Goal: Task Accomplishment & Management: Use online tool/utility

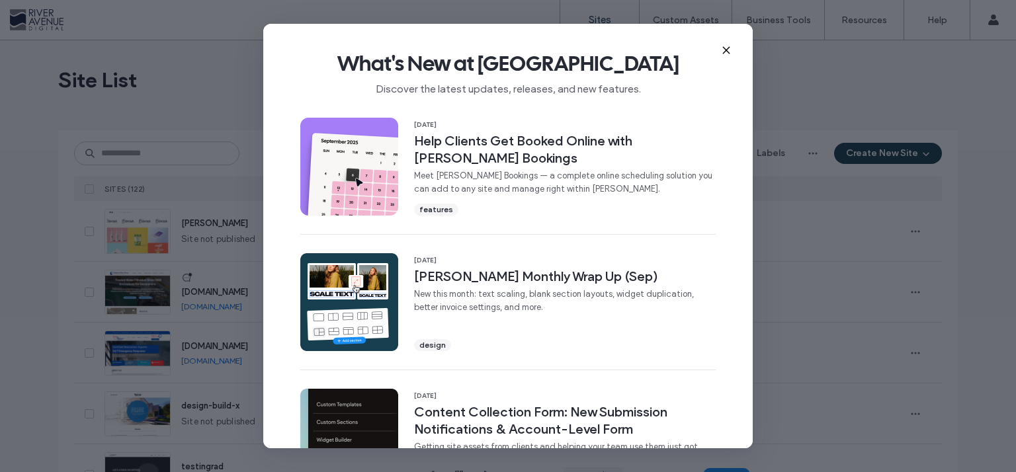
click at [723, 49] on icon at bounding box center [726, 50] width 11 height 11
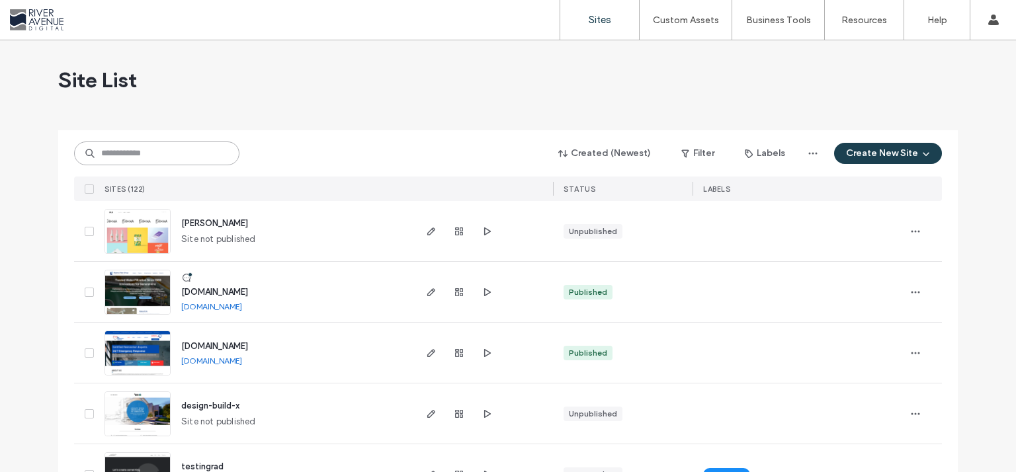
click at [129, 153] on input at bounding box center [156, 154] width 165 height 24
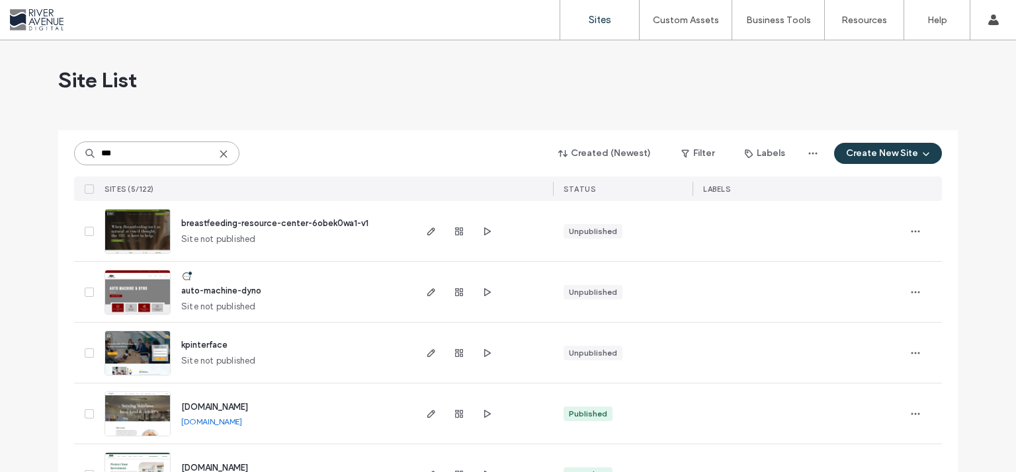
drag, startPoint x: 110, startPoint y: 150, endPoint x: 0, endPoint y: 134, distance: 111.7
click at [74, 142] on input "***" at bounding box center [156, 154] width 165 height 24
paste input "*****"
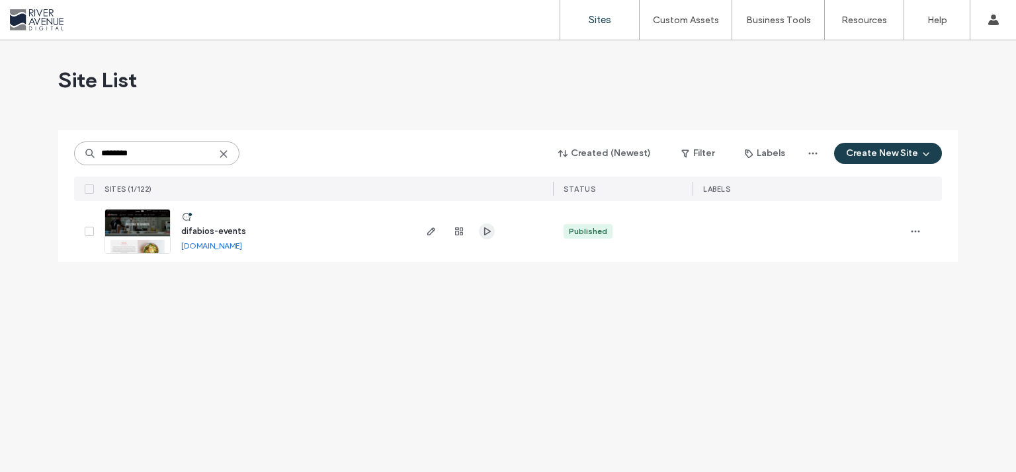
type input "********"
click at [485, 233] on icon "button" at bounding box center [486, 231] width 11 height 11
click at [429, 228] on icon "button" at bounding box center [431, 231] width 11 height 11
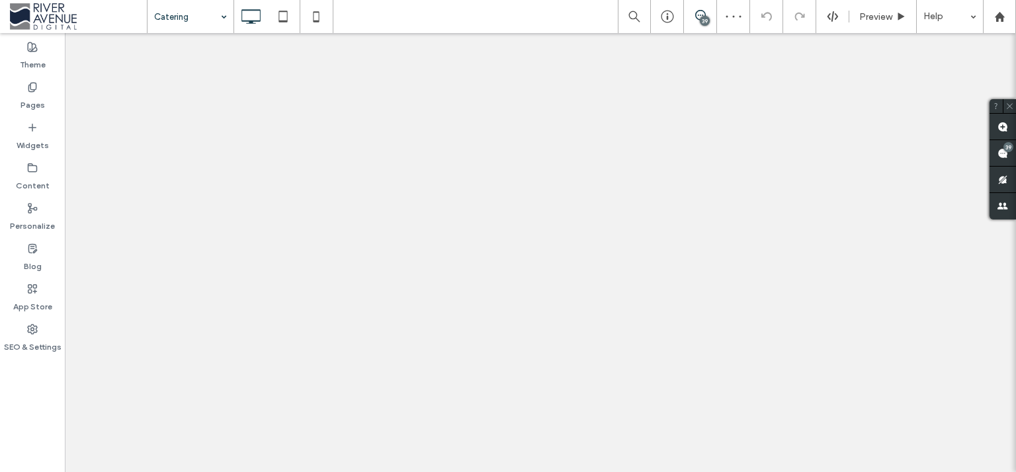
click at [1015, 89] on div at bounding box center [508, 236] width 1016 height 472
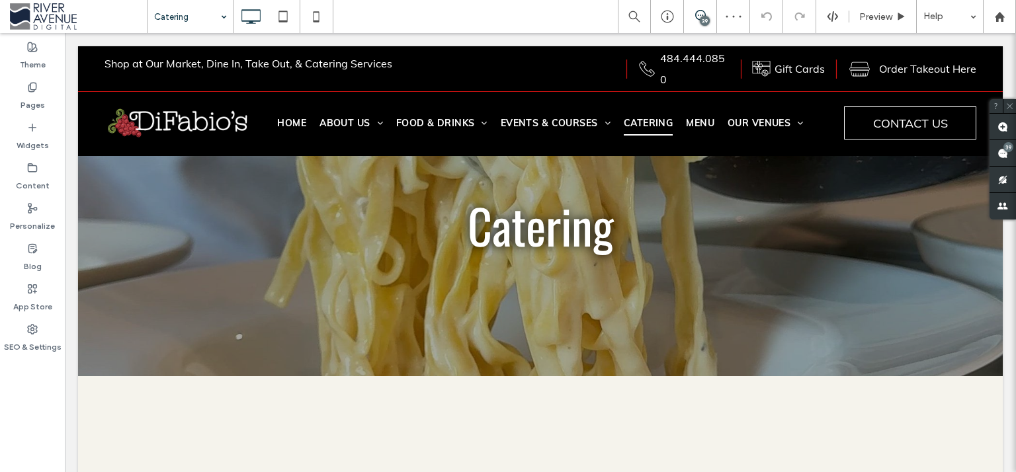
click at [1011, 113] on div "Catering 39 Preview Help Site Comments Team & Clients Automate new comments Ins…" at bounding box center [508, 236] width 1016 height 472
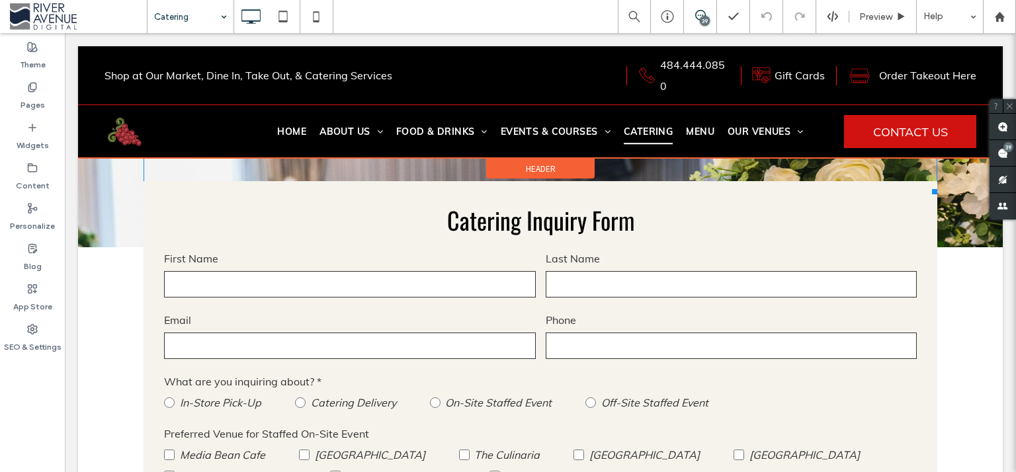
scroll to position [814, 0]
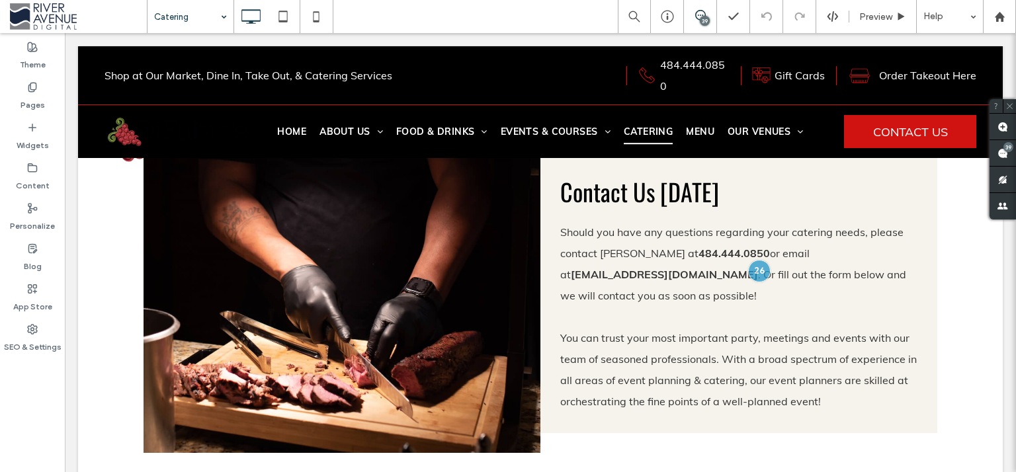
click at [229, 14] on div "Catering" at bounding box center [190, 16] width 86 height 33
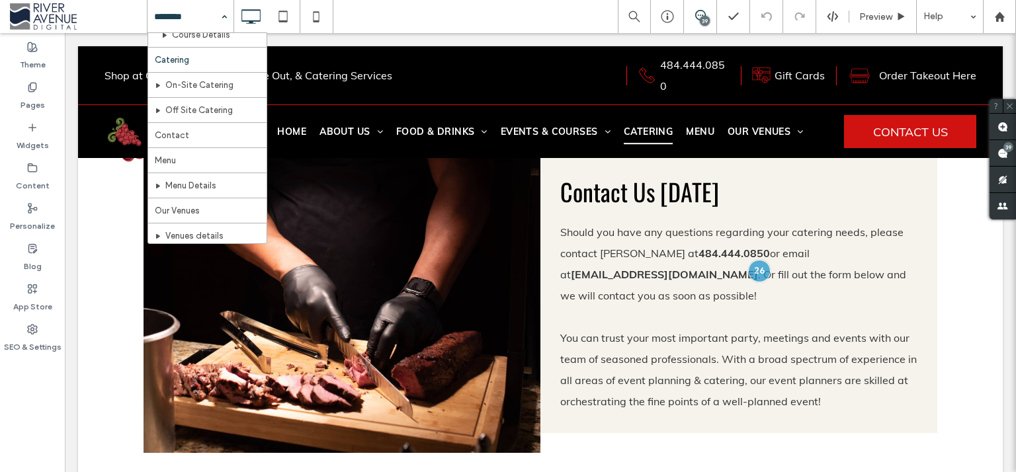
scroll to position [239, 0]
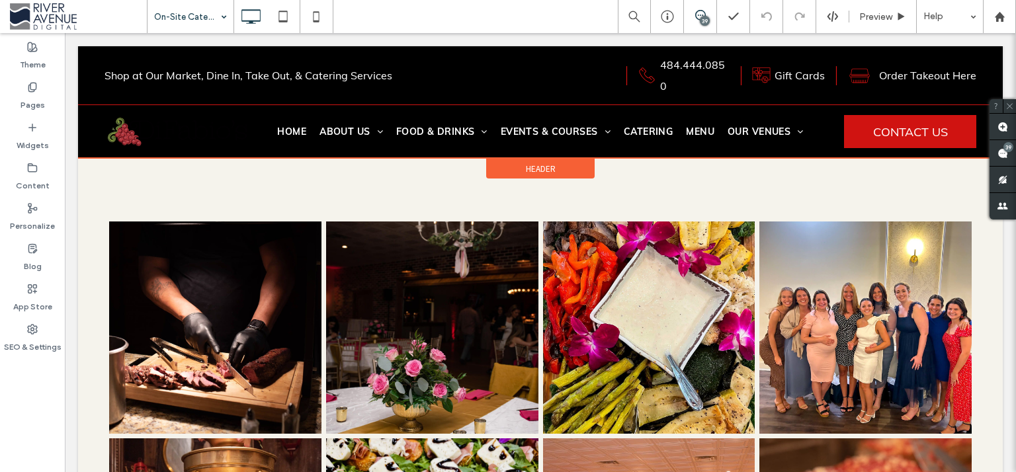
scroll to position [1217, 0]
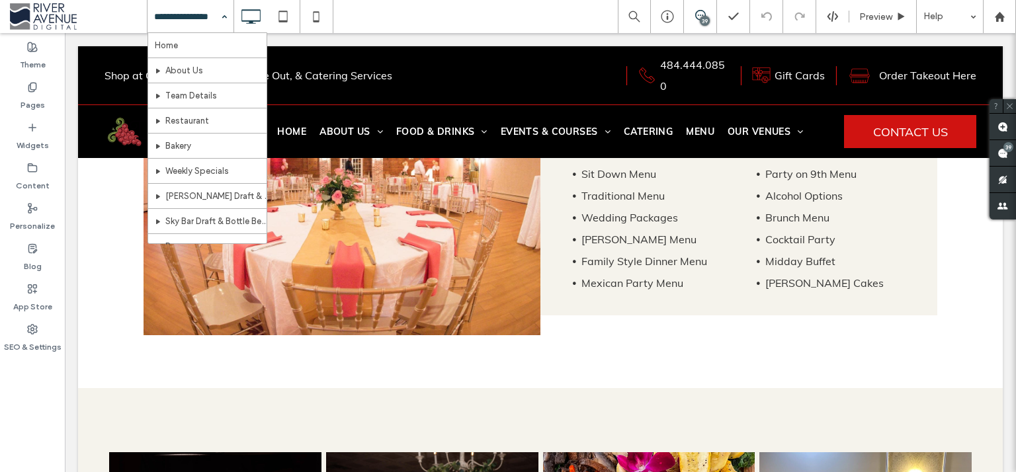
click at [200, 12] on input at bounding box center [187, 16] width 66 height 33
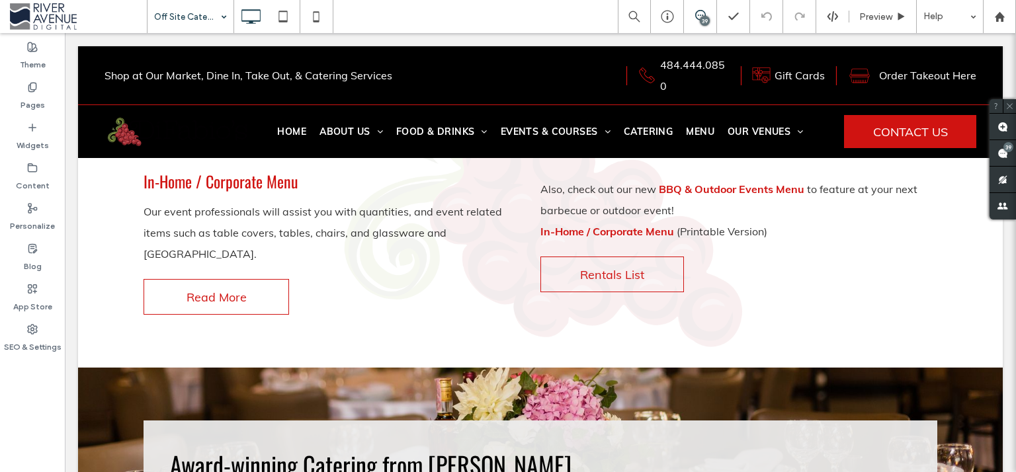
scroll to position [304, 0]
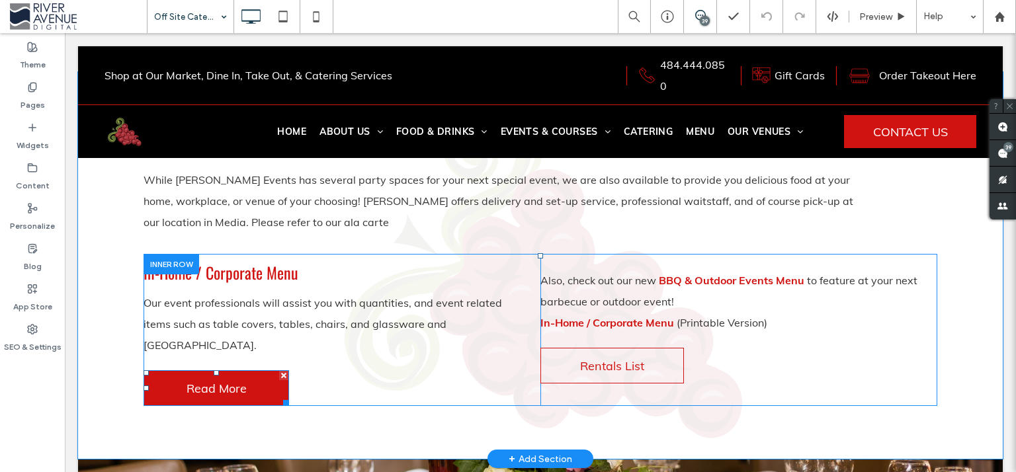
click at [203, 377] on link "Read More" at bounding box center [216, 388] width 145 height 36
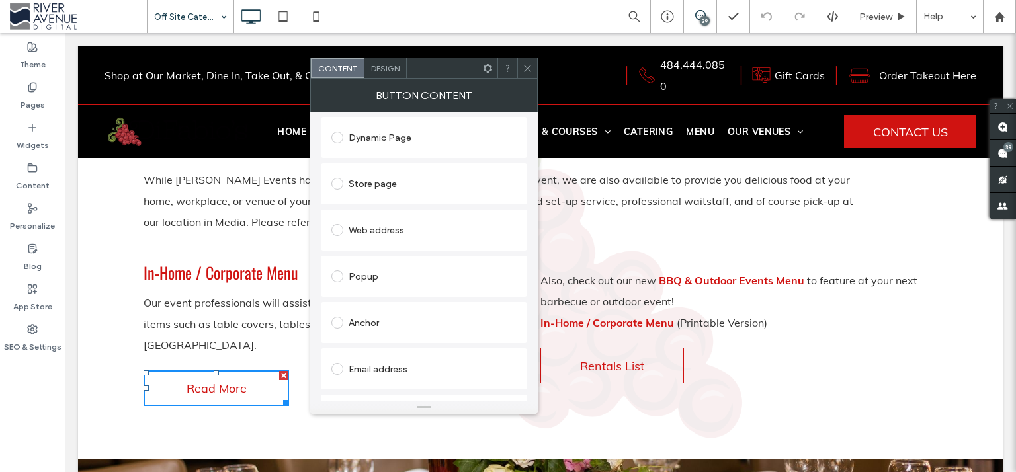
scroll to position [373, 0]
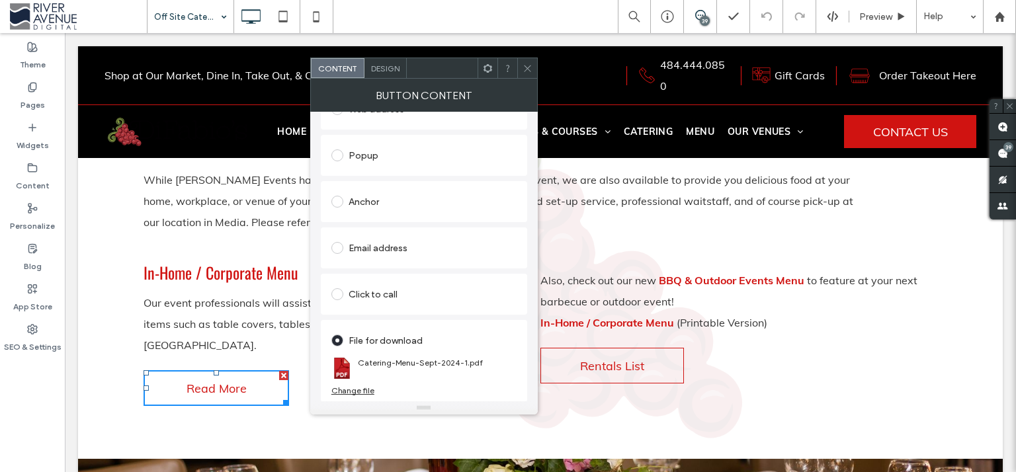
click at [524, 65] on icon at bounding box center [527, 68] width 10 height 10
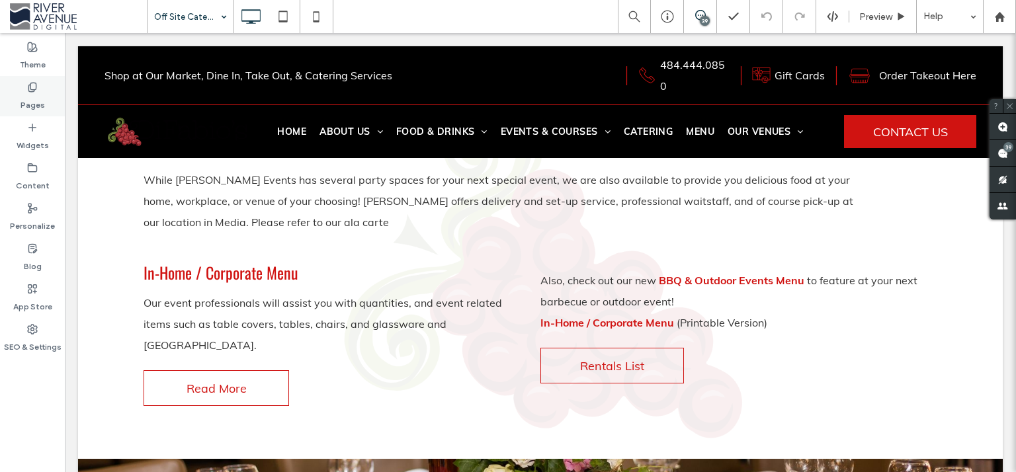
click at [17, 107] on div "Pages" at bounding box center [32, 96] width 65 height 40
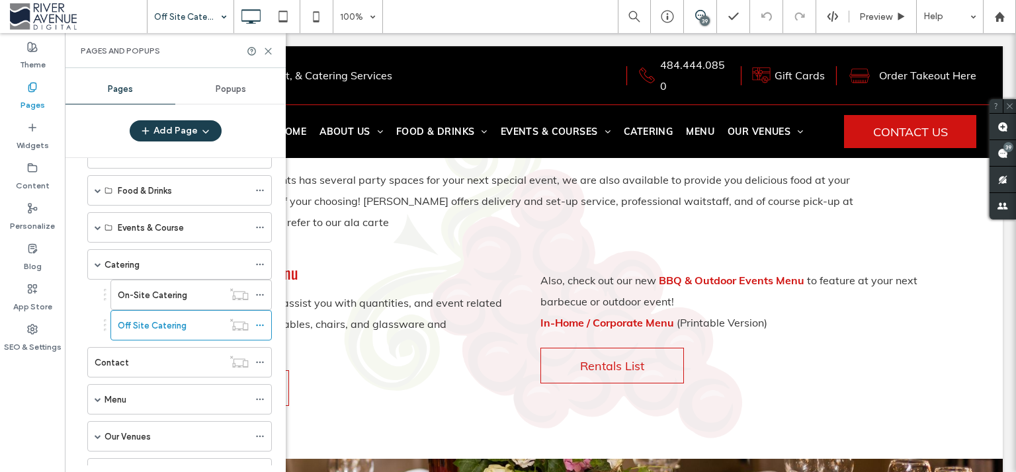
scroll to position [85, 0]
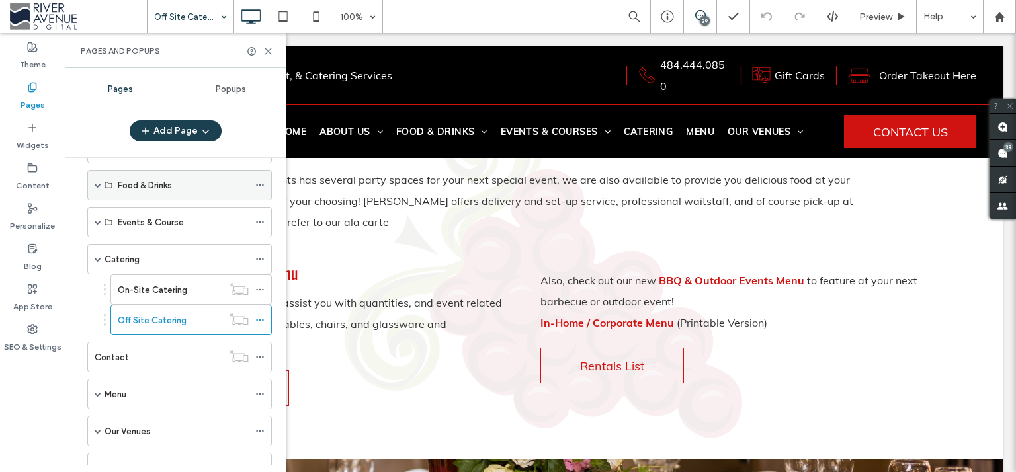
click at [101, 182] on span at bounding box center [98, 185] width 7 height 7
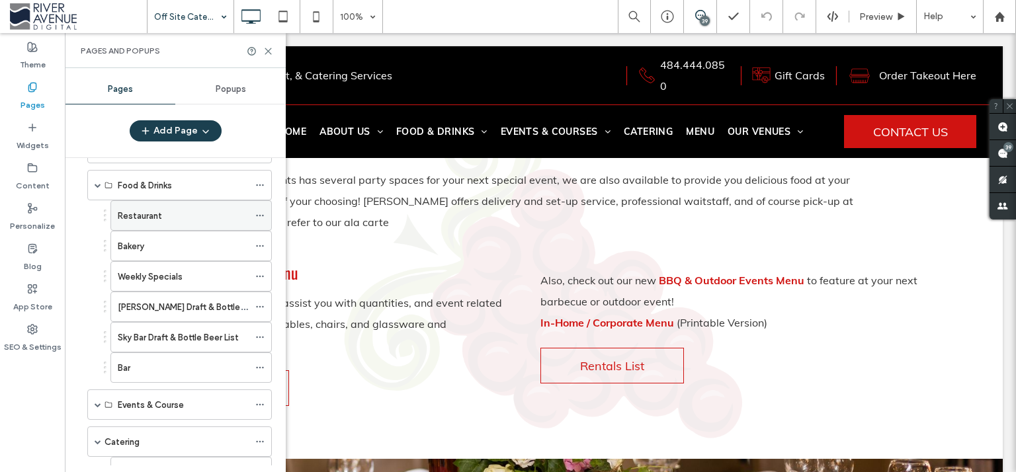
click at [159, 225] on div "Restaurant" at bounding box center [183, 215] width 131 height 29
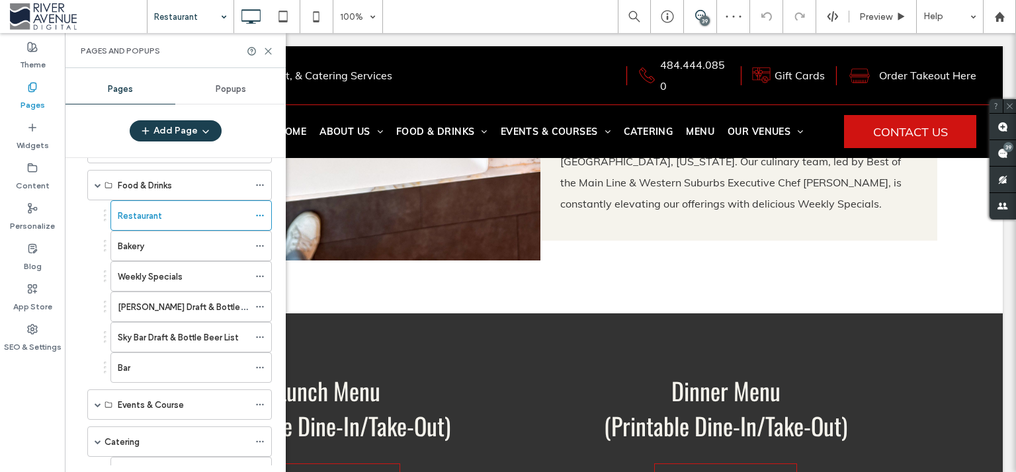
scroll to position [597, 0]
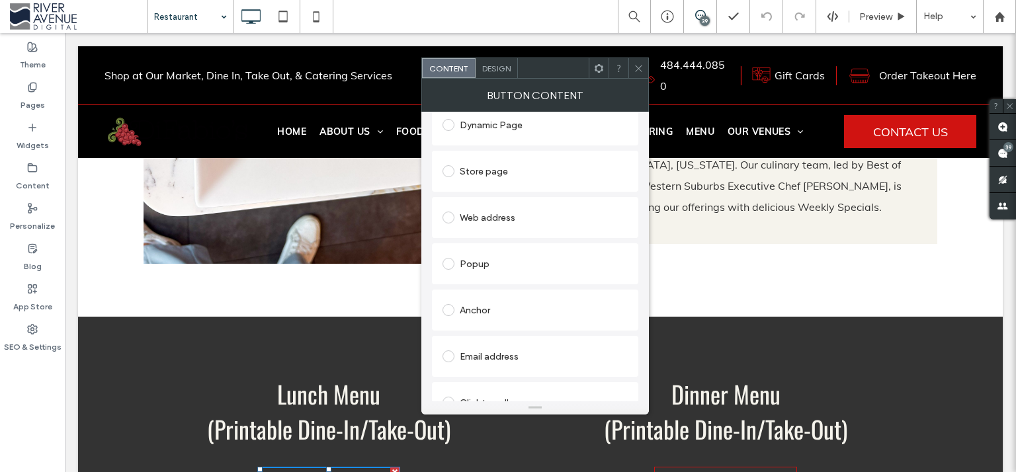
scroll to position [373, 0]
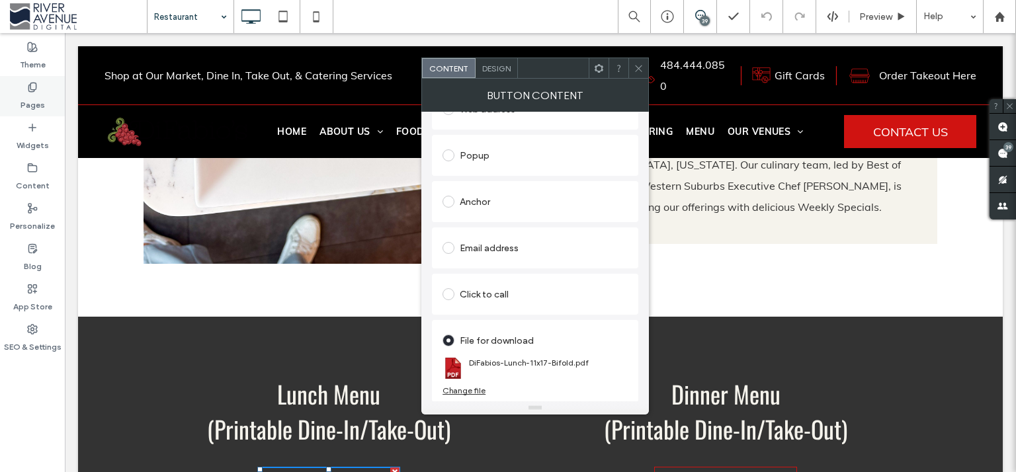
click at [46, 114] on div "Pages" at bounding box center [32, 96] width 65 height 40
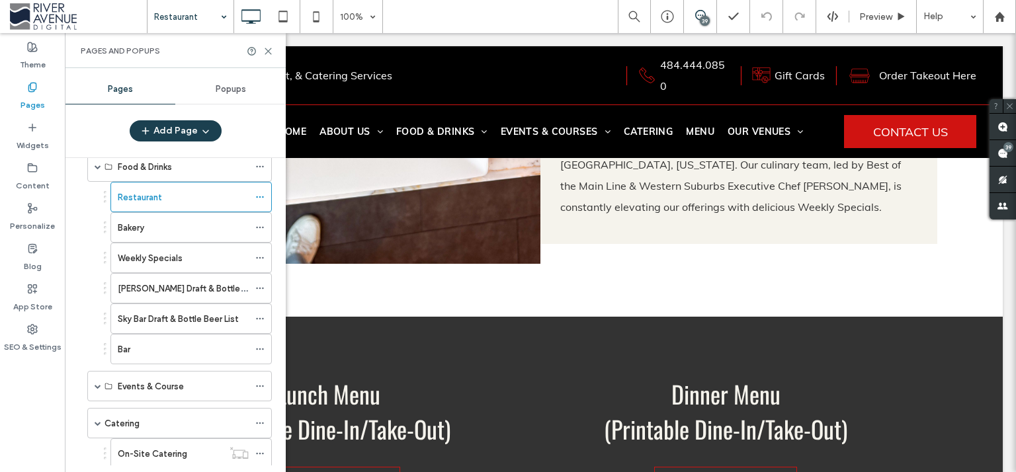
scroll to position [0, 0]
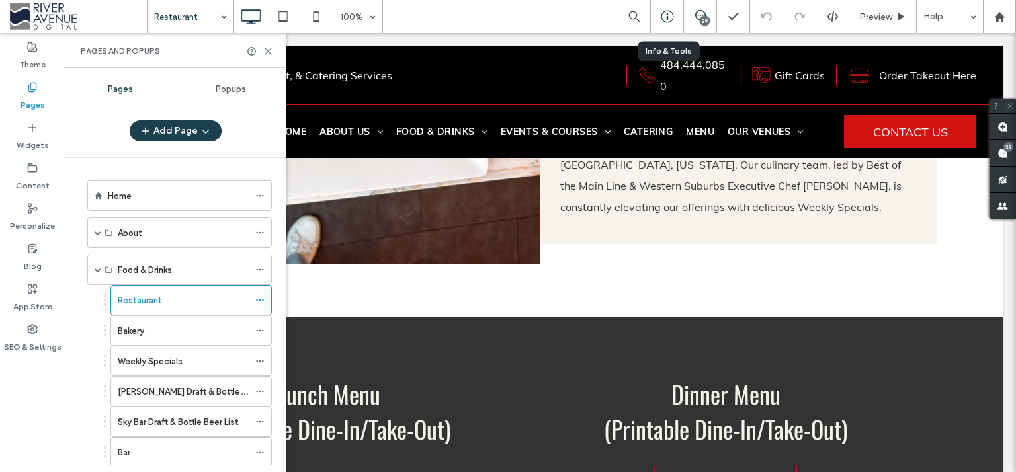
click at [663, 19] on icon at bounding box center [667, 16] width 13 height 13
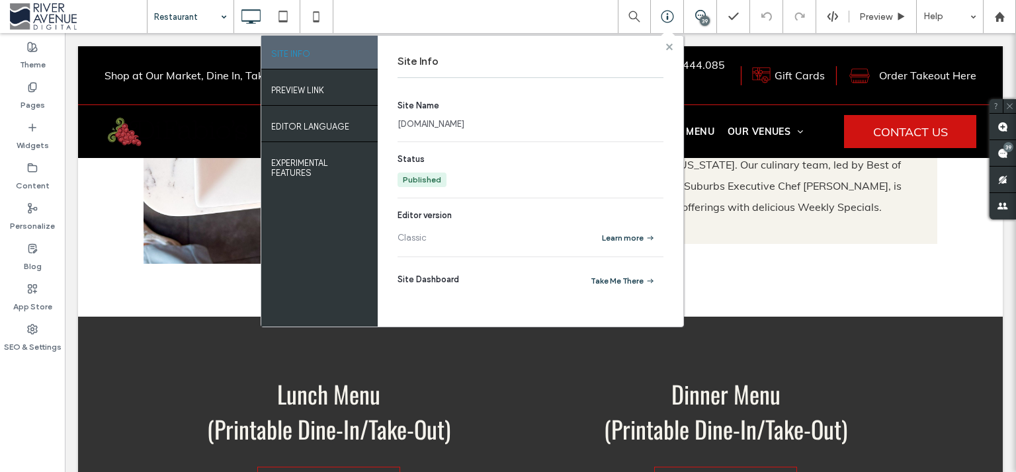
click at [670, 46] on use at bounding box center [668, 46] width 7 height 7
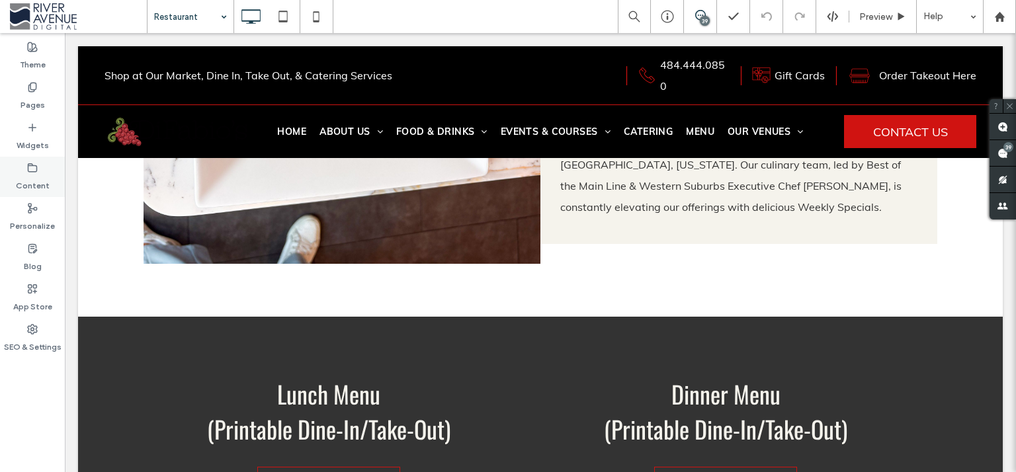
click at [35, 180] on label "Content" at bounding box center [33, 182] width 34 height 19
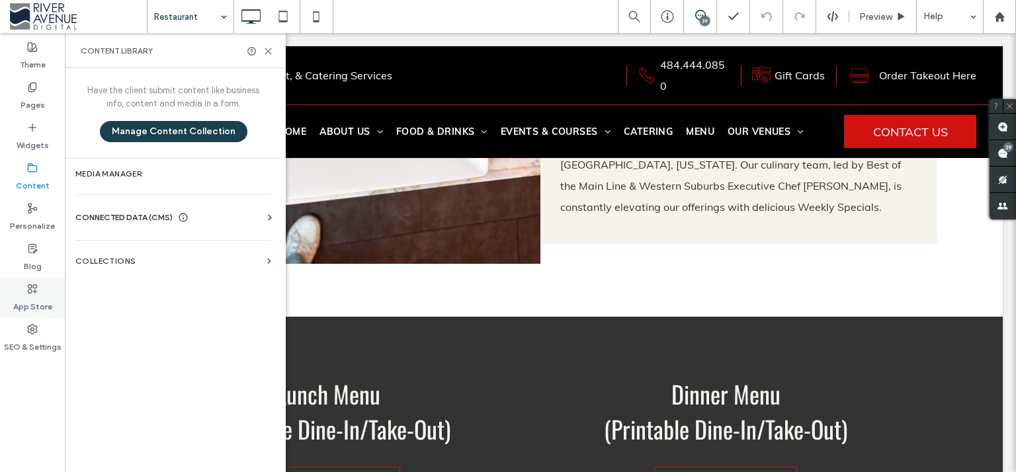
click at [34, 305] on label "App Store" at bounding box center [32, 303] width 39 height 19
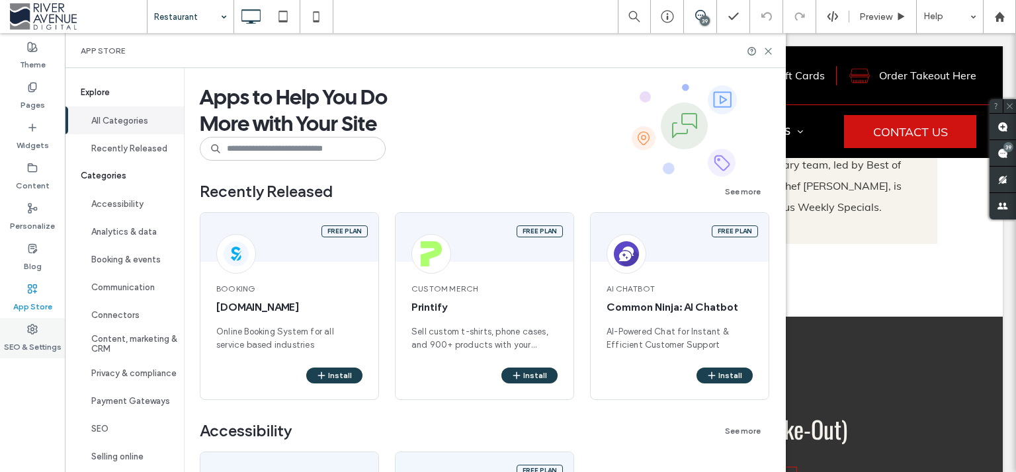
click at [44, 345] on label "SEO & Settings" at bounding box center [33, 344] width 58 height 19
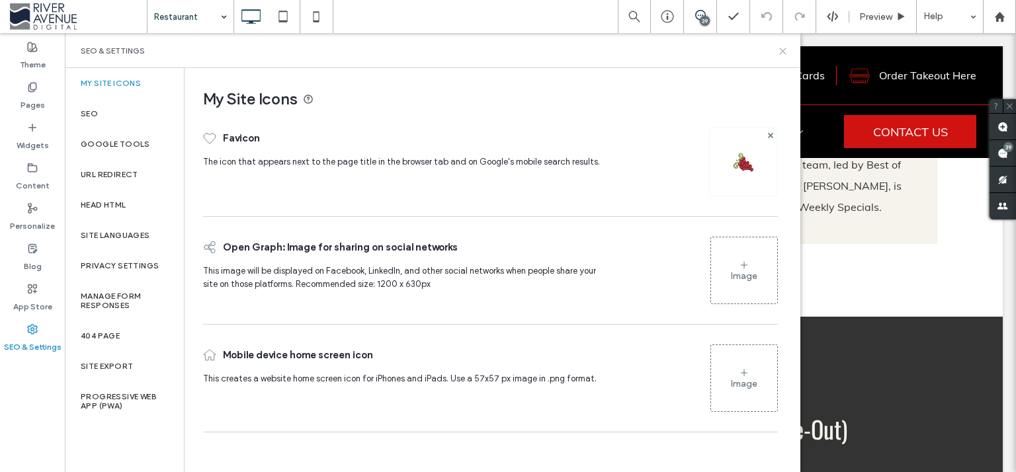
click at [779, 54] on icon at bounding box center [783, 51] width 10 height 10
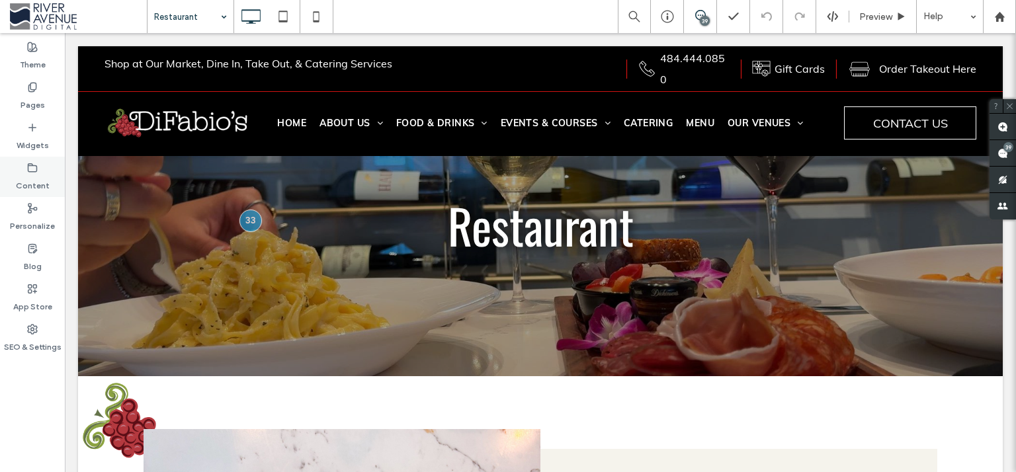
click at [36, 188] on label "Content" at bounding box center [33, 182] width 34 height 19
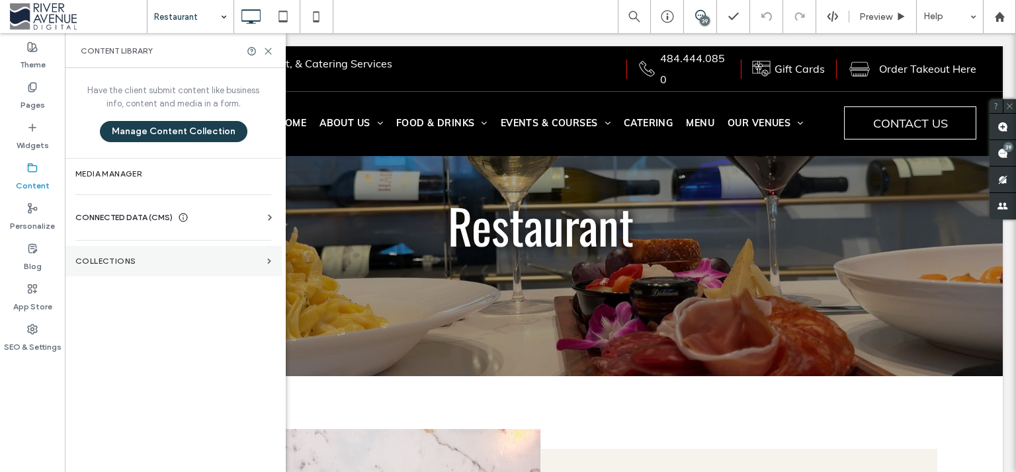
click at [104, 250] on section "Collections" at bounding box center [173, 261] width 217 height 30
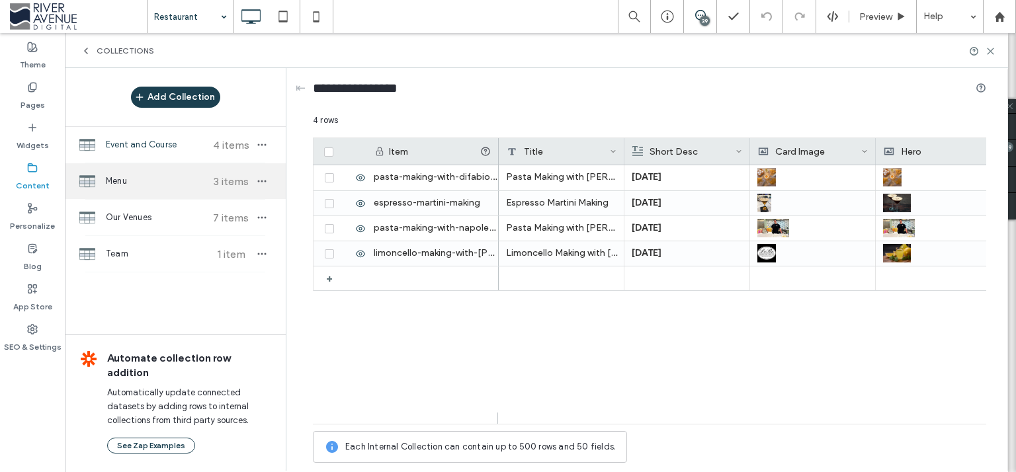
click at [144, 191] on div "Menu 3 items" at bounding box center [175, 181] width 221 height 36
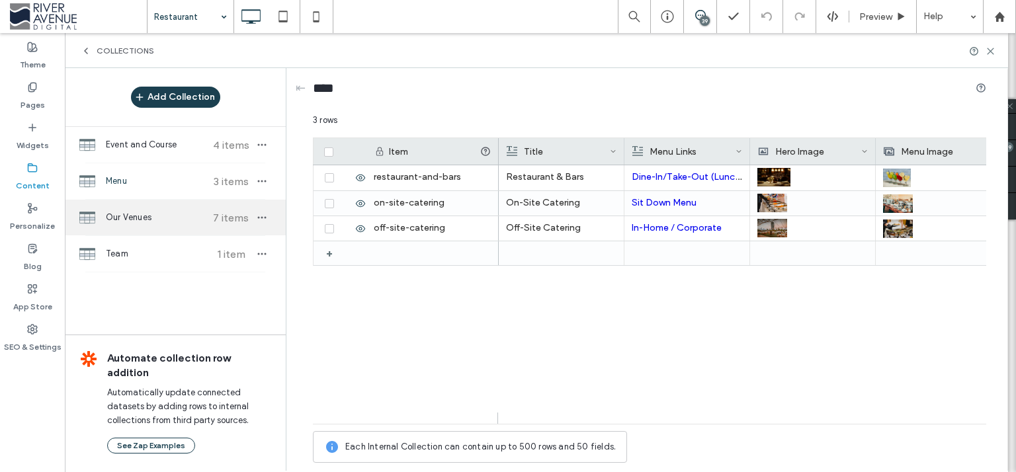
click at [157, 227] on div "Our Venues 7 items" at bounding box center [175, 218] width 221 height 36
